Goal: Task Accomplishment & Management: Use online tool/utility

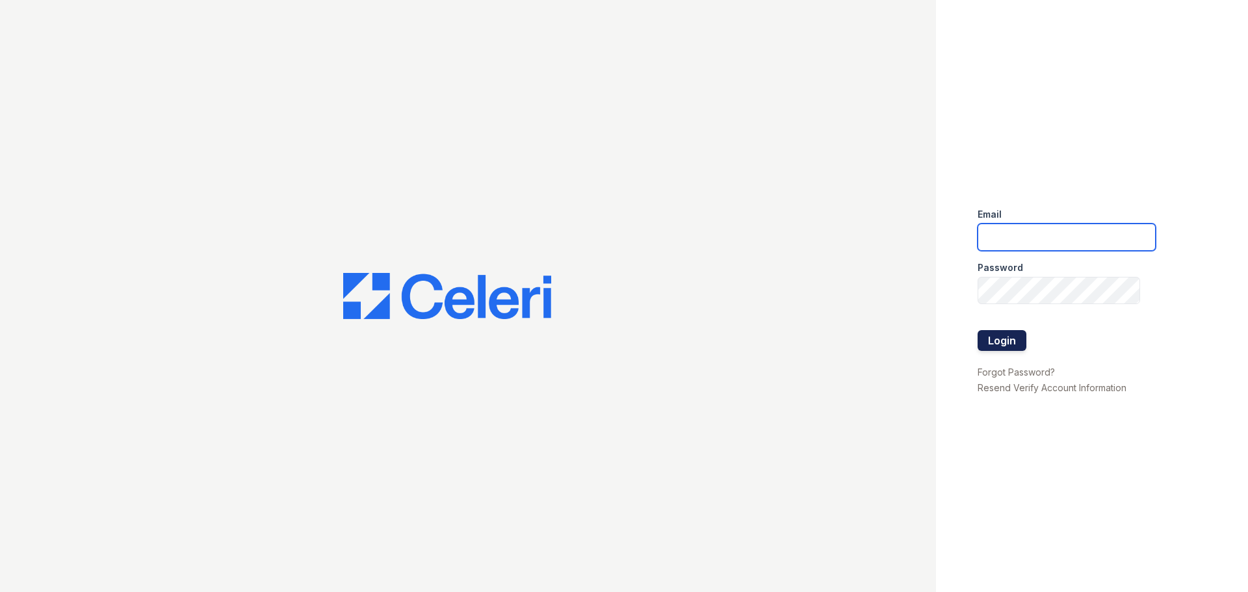
type input "springparc1@cafmanagement.com"
click at [995, 344] on button "Login" at bounding box center [1001, 340] width 49 height 21
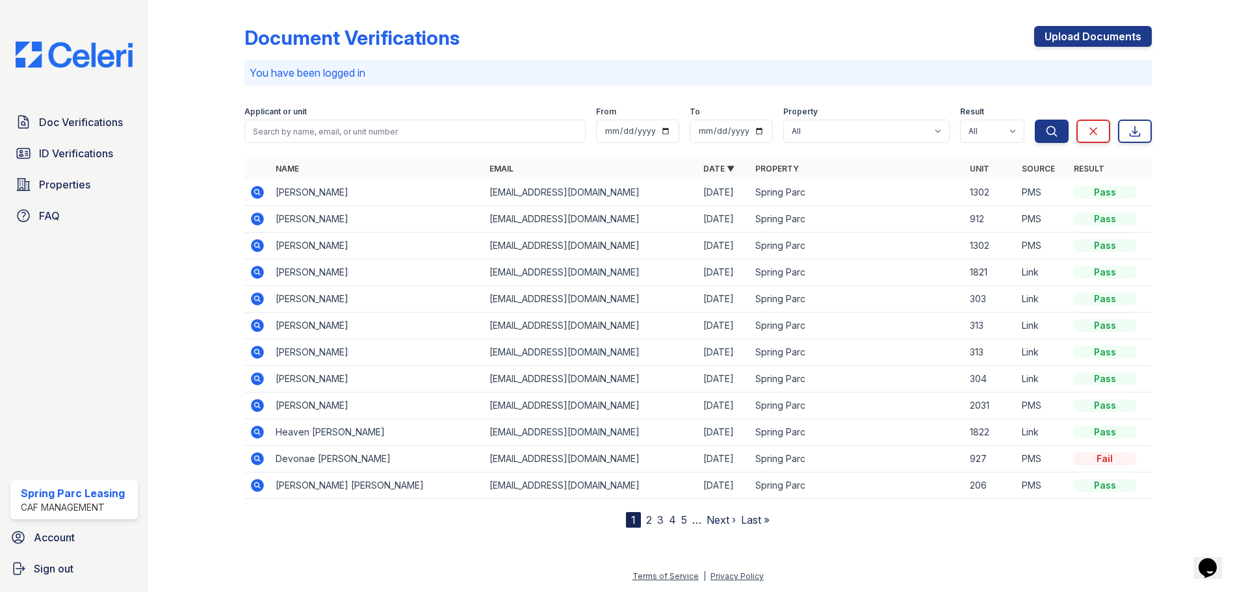
click at [38, 136] on div "Doc Verifications ID Verifications Properties FAQ" at bounding box center [74, 169] width 138 height 120
click at [62, 164] on link "ID Verifications" at bounding box center [73, 153] width 127 height 26
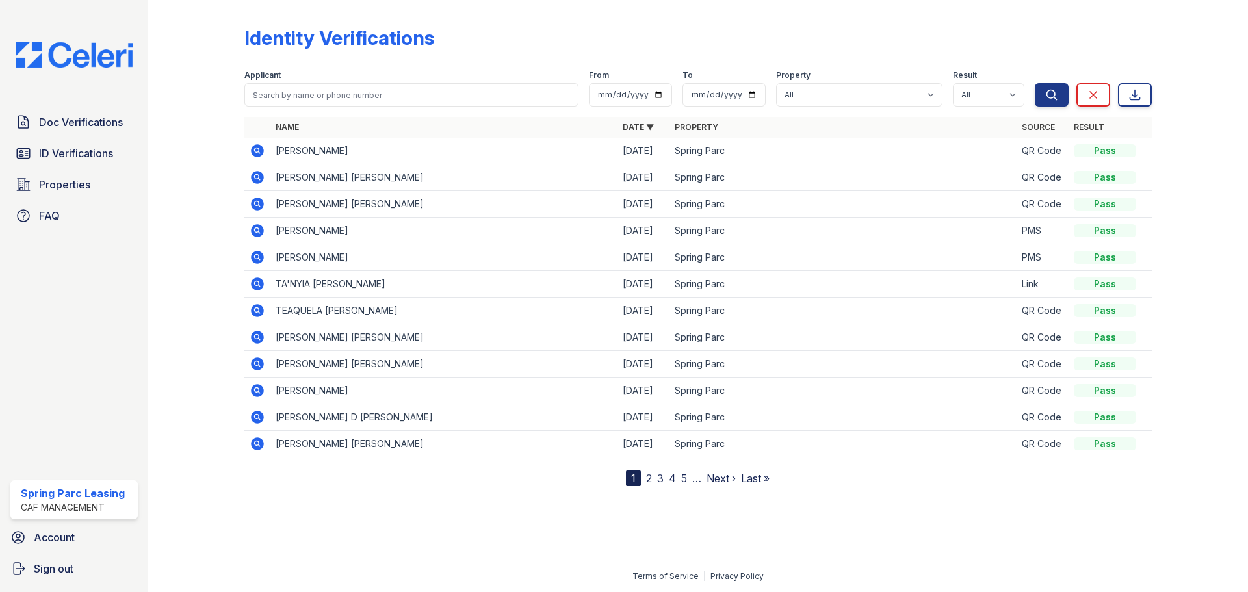
click at [263, 153] on icon at bounding box center [257, 150] width 13 height 13
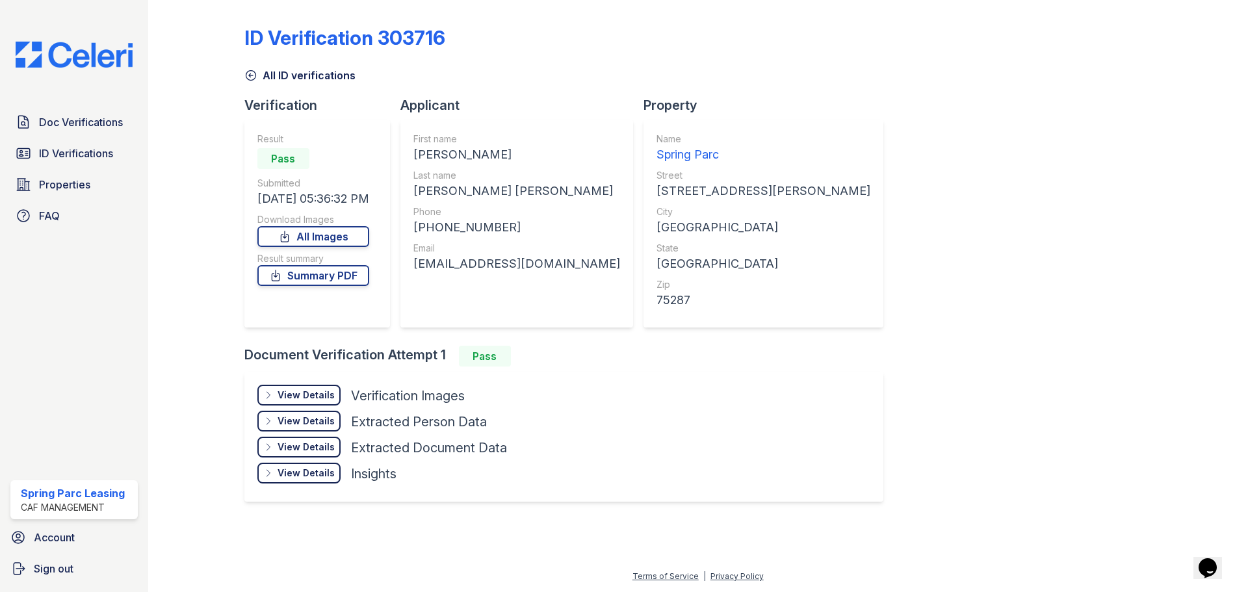
drag, startPoint x: 417, startPoint y: 265, endPoint x: 607, endPoint y: 268, distance: 189.8
click at [607, 268] on div "[EMAIL_ADDRESS][DOMAIN_NAME]" at bounding box center [516, 264] width 207 height 18
copy div "[EMAIL_ADDRESS][DOMAIN_NAME]"
drag, startPoint x: 511, startPoint y: 222, endPoint x: 426, endPoint y: 225, distance: 85.2
click at [426, 225] on div "[PHONE_NUMBER]" at bounding box center [516, 227] width 207 height 18
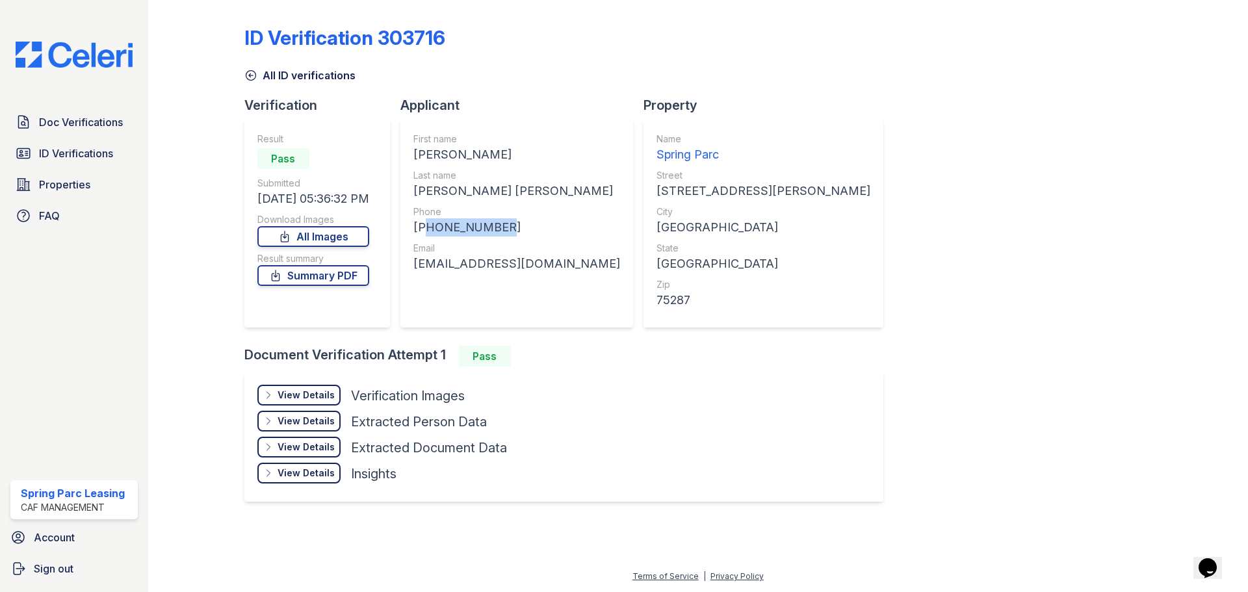
copy div "13055057146"
drag, startPoint x: 528, startPoint y: 194, endPoint x: 416, endPoint y: 190, distance: 112.5
click at [416, 190] on div "First name [PERSON_NAME] Last name [PERSON_NAME] [PERSON_NAME] Phone [PHONE_NUM…" at bounding box center [516, 224] width 233 height 208
copy div "[PERSON_NAME] [PERSON_NAME]"
